Goal: Task Accomplishment & Management: Use online tool/utility

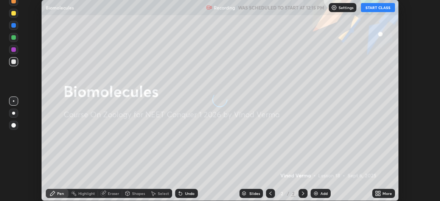
scroll to position [201, 440]
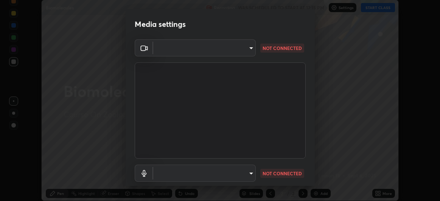
type input "baa8e3624a7aa693afd536bcaa2ccc3086ed6154daff18a67a5128d61d919164"
type input "dfa8d3832d66f6b795d0af8658c0267b1d7f3918edfeb5a380e2013381d0c657"
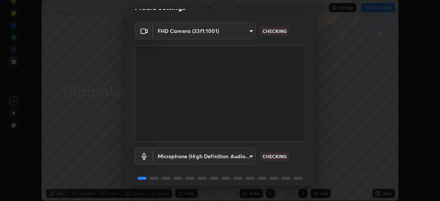
scroll to position [47, 0]
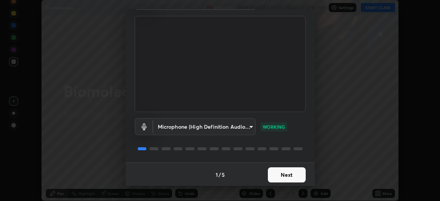
click at [281, 174] on button "Next" at bounding box center [287, 174] width 38 height 15
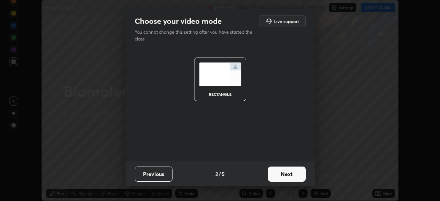
click at [287, 175] on button "Next" at bounding box center [287, 173] width 38 height 15
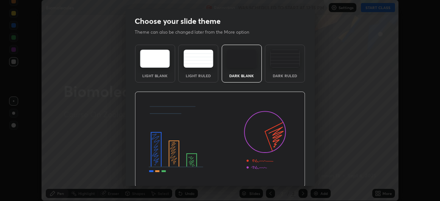
scroll to position [25, 0]
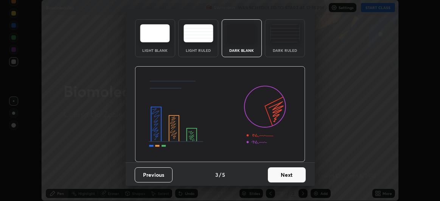
click at [287, 174] on button "Next" at bounding box center [287, 174] width 38 height 15
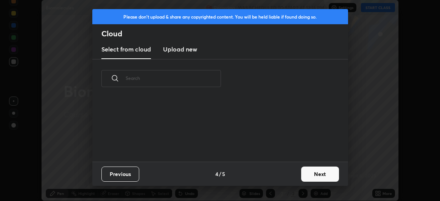
scroll to position [0, 0]
click at [313, 174] on button "Next" at bounding box center [320, 173] width 38 height 15
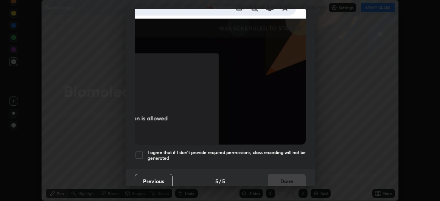
scroll to position [201, 0]
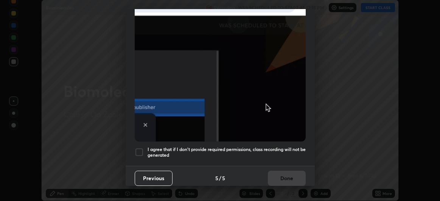
click at [281, 173] on div "Previous 5 / 5 Done" at bounding box center [220, 178] width 189 height 24
click at [280, 146] on h5 "I agree that if I don't provide required permissions, class recording will not …" at bounding box center [226, 152] width 158 height 12
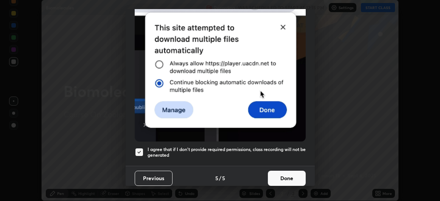
click at [281, 173] on button "Done" at bounding box center [287, 178] width 38 height 15
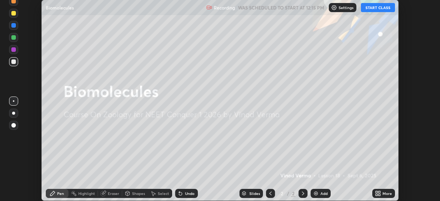
click at [374, 8] on button "START CLASS" at bounding box center [378, 7] width 34 height 9
